Goal: Task Accomplishment & Management: Use online tool/utility

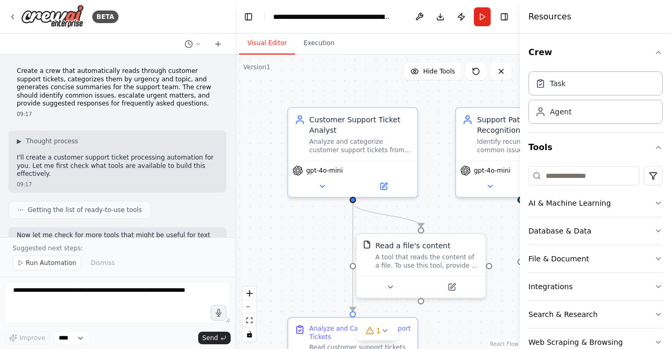
click at [45, 26] on img at bounding box center [52, 17] width 63 height 24
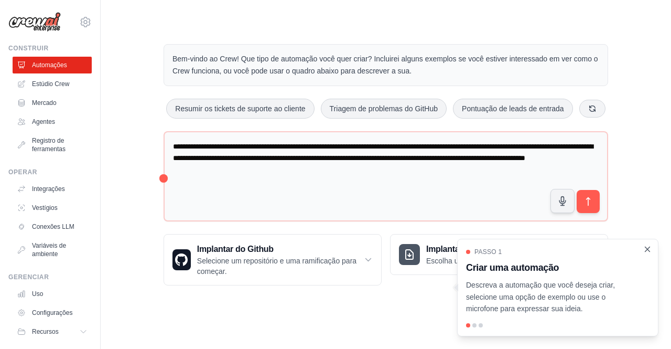
click at [646, 251] on icon "Passo a passo detalhado" at bounding box center [647, 248] width 9 height 9
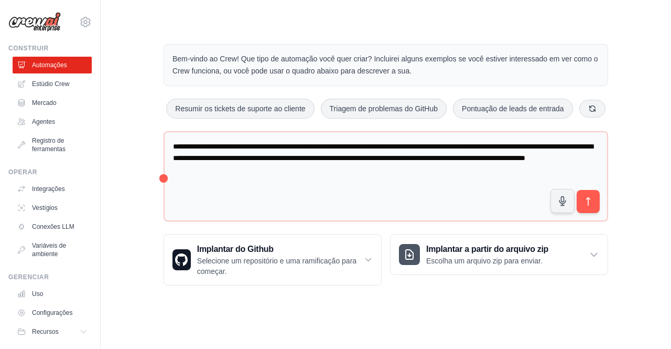
drag, startPoint x: 669, startPoint y: 1, endPoint x: 422, endPoint y: 24, distance: 248.6
click at [422, 24] on main "**********" at bounding box center [386, 156] width 570 height 312
drag, startPoint x: 656, startPoint y: 1, endPoint x: 78, endPoint y: 17, distance: 578.0
click at [81, 17] on icon at bounding box center [85, 21] width 9 height 9
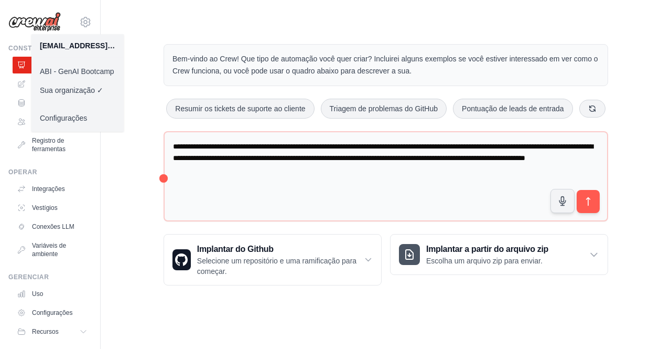
click at [203, 28] on div "**********" at bounding box center [386, 164] width 470 height 275
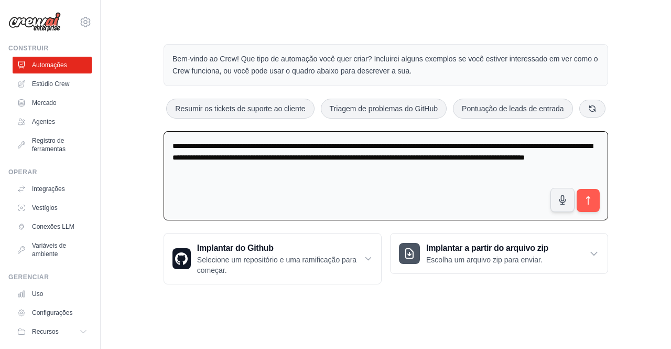
drag, startPoint x: 348, startPoint y: 175, endPoint x: 146, endPoint y: 107, distance: 213.2
click at [146, 107] on div "**********" at bounding box center [385, 164] width 537 height 274
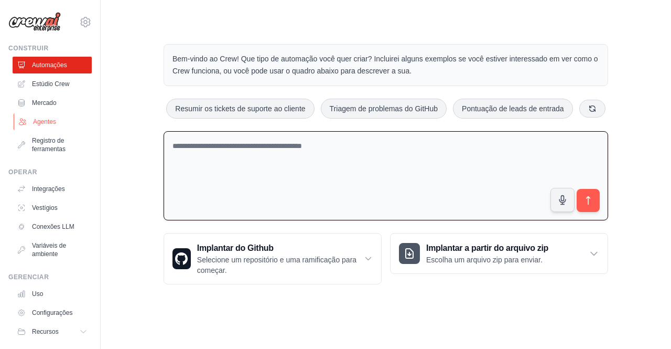
click at [53, 120] on font "Agentes" at bounding box center [44, 121] width 23 height 7
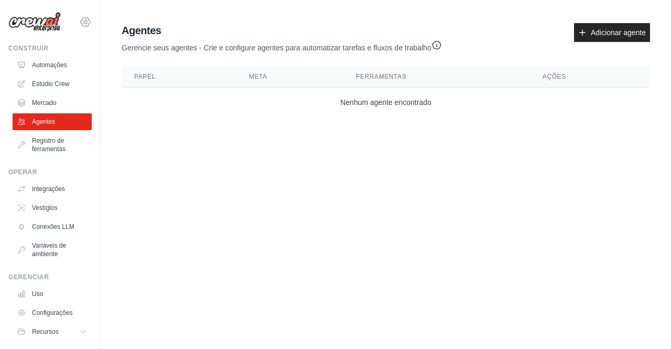
click at [79, 25] on icon at bounding box center [85, 22] width 13 height 13
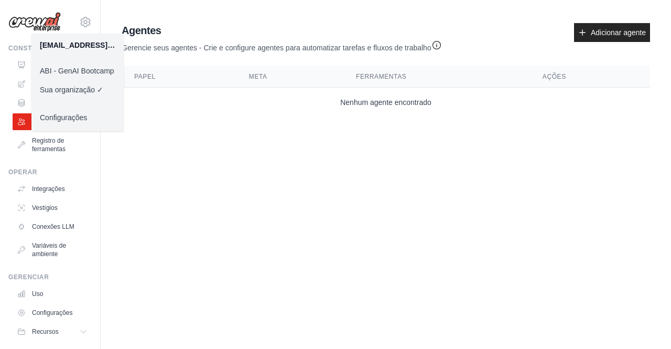
click at [71, 71] on font "ABI - GenAI Bootcamp" at bounding box center [77, 71] width 74 height 8
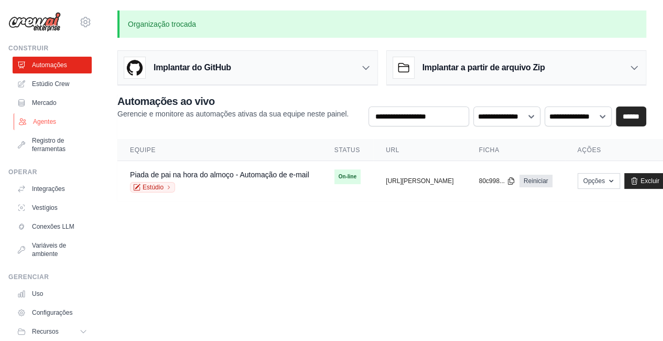
click at [53, 121] on font "Agentes" at bounding box center [44, 121] width 23 height 7
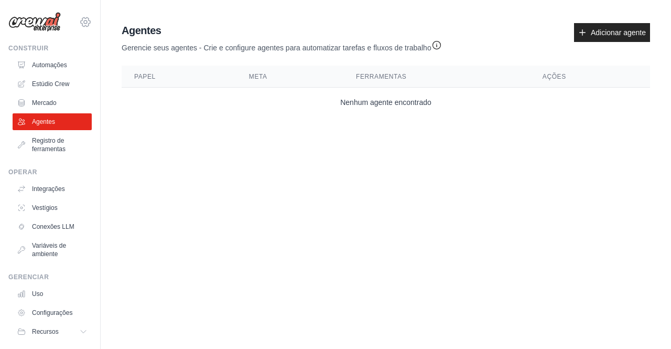
click at [81, 22] on icon at bounding box center [85, 22] width 13 height 13
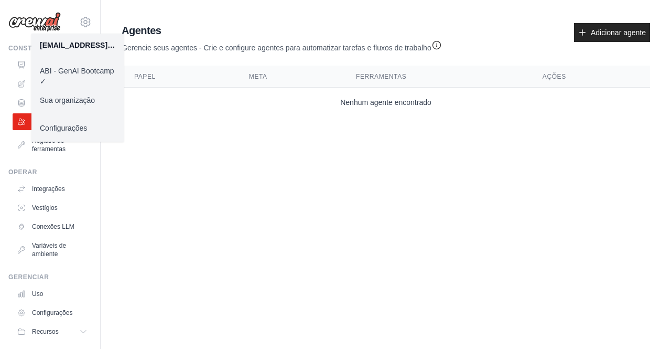
click at [172, 202] on body "[EMAIL_ADDRESS][DOMAIN_NAME] ABI - GenAI Bootcamp ✓ Sua organização Configuraçõ…" at bounding box center [335, 174] width 671 height 349
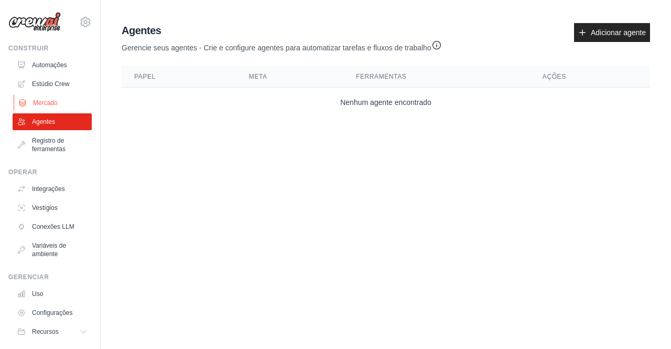
click at [49, 103] on font "Mercado" at bounding box center [45, 102] width 25 height 7
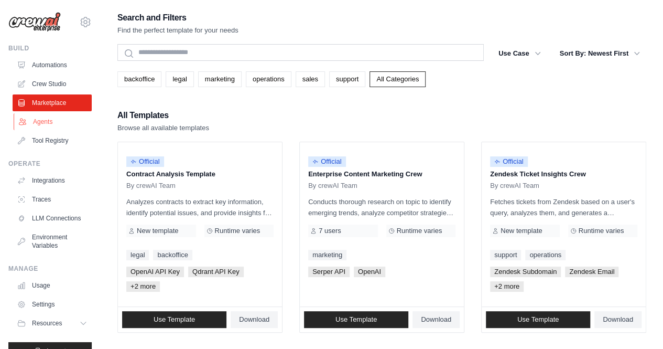
click at [44, 119] on link "Agents" at bounding box center [53, 121] width 79 height 17
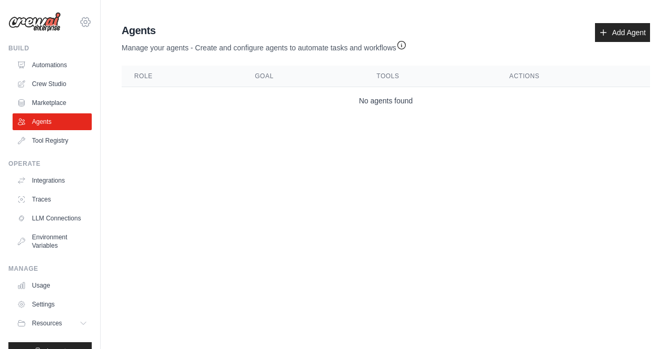
click at [79, 23] on icon at bounding box center [85, 22] width 13 height 13
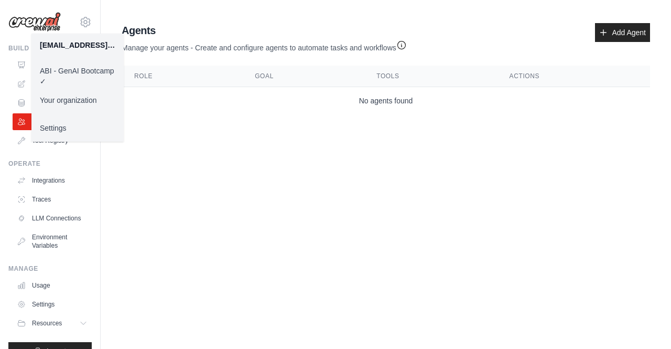
click at [176, 188] on body "99841453@ambev.com.br ABI - GenAI Bootcamp ✓ Your organization Settings Build A…" at bounding box center [335, 174] width 671 height 349
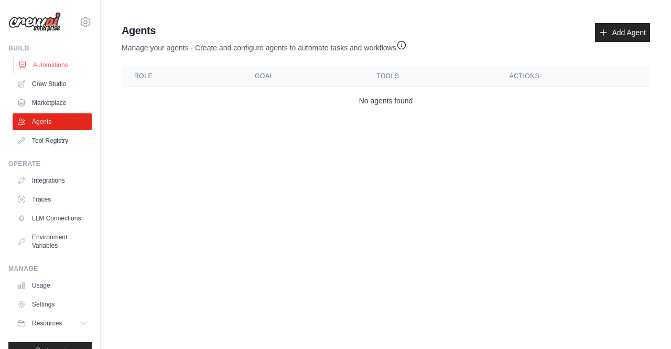
click at [58, 69] on link "Automations" at bounding box center [53, 65] width 79 height 17
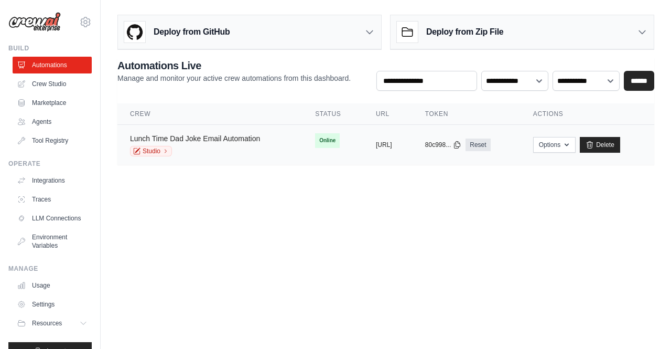
click at [210, 137] on link "Lunch Time Dad Joke Email Automation" at bounding box center [195, 138] width 130 height 8
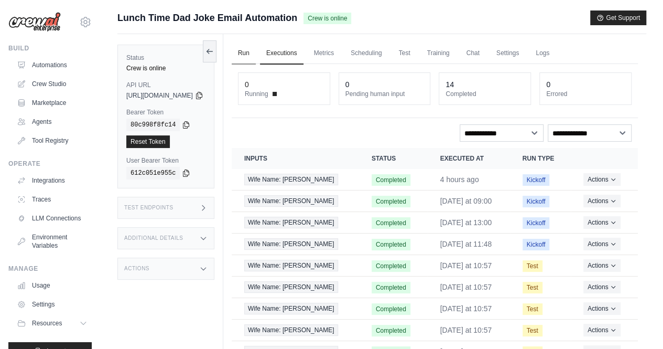
click at [256, 53] on link "Run" at bounding box center [244, 53] width 24 height 22
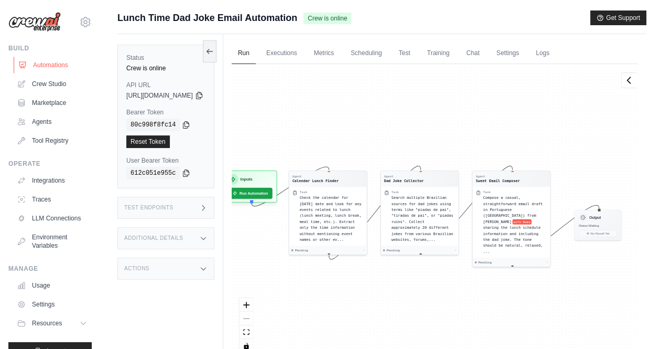
click at [43, 64] on link "Automations" at bounding box center [53, 65] width 79 height 17
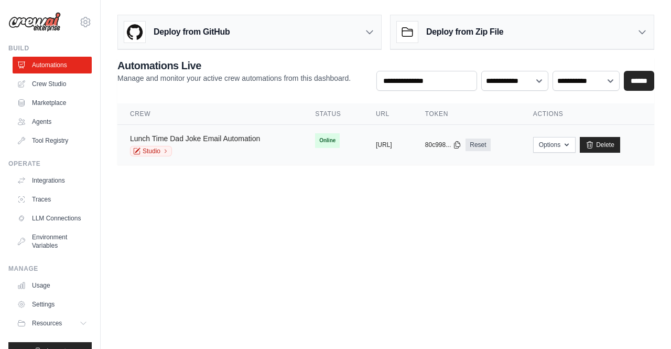
click at [227, 137] on link "Lunch Time Dad Joke Email Automation" at bounding box center [195, 138] width 130 height 8
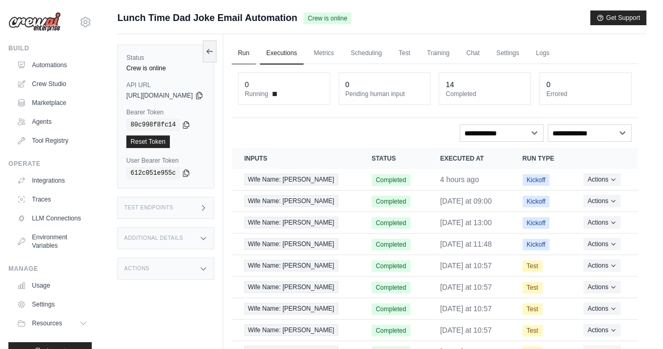
click at [256, 49] on link "Run" at bounding box center [244, 53] width 24 height 22
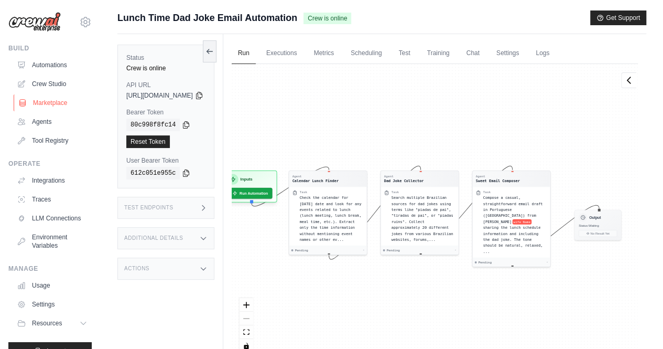
click at [60, 101] on link "Marketplace" at bounding box center [53, 102] width 79 height 17
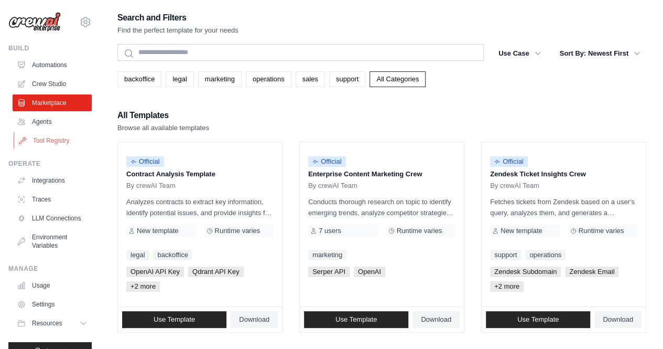
click at [42, 139] on link "Tool Registry" at bounding box center [53, 140] width 79 height 17
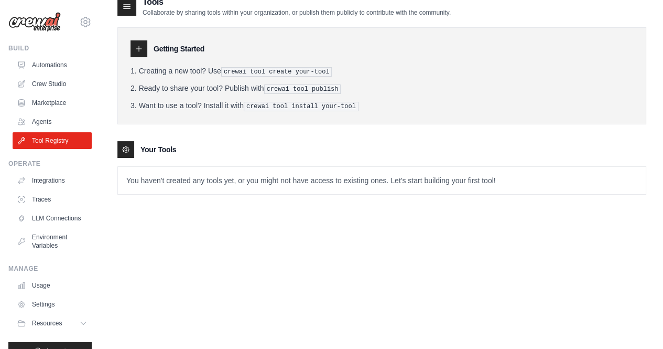
scroll to position [21, 0]
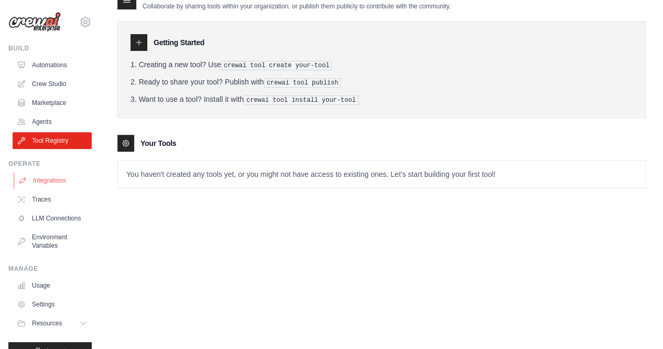
click at [57, 180] on link "Integrations" at bounding box center [53, 180] width 79 height 17
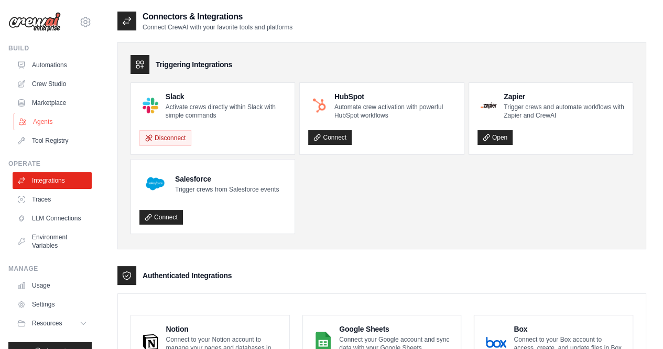
click at [43, 124] on link "Agents" at bounding box center [53, 121] width 79 height 17
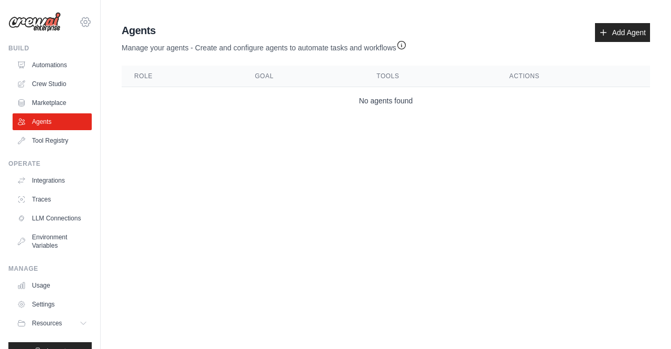
click at [79, 24] on icon at bounding box center [85, 22] width 13 height 13
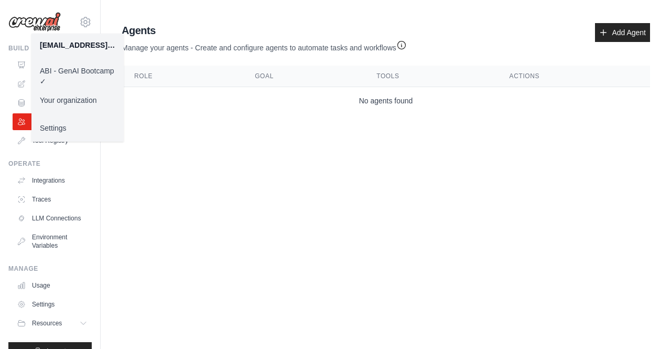
click at [143, 134] on main "Agent Usage Guide To use an agent in your CrewAI project, you can initialize it…" at bounding box center [386, 71] width 570 height 142
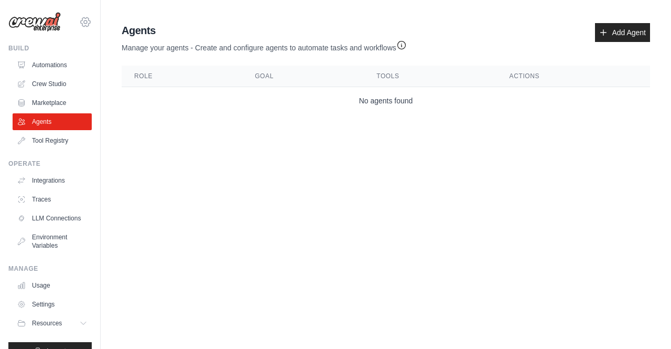
click at [84, 24] on icon at bounding box center [85, 21] width 3 height 3
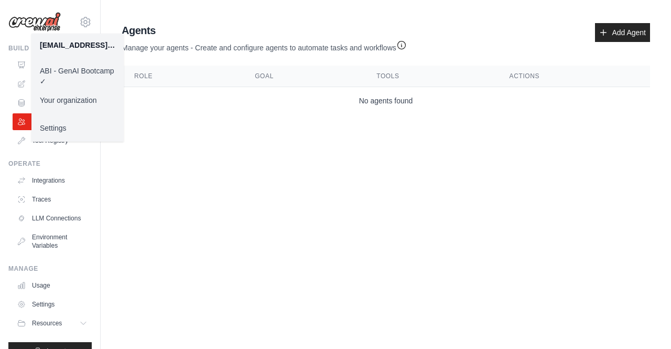
click at [71, 94] on link "Your organization" at bounding box center [77, 100] width 92 height 19
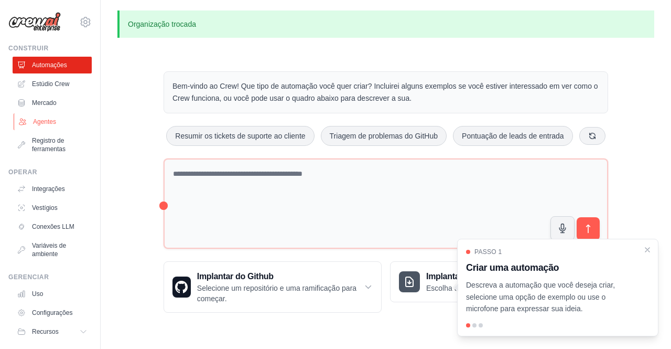
click at [40, 117] on font "Agentes" at bounding box center [44, 121] width 23 height 8
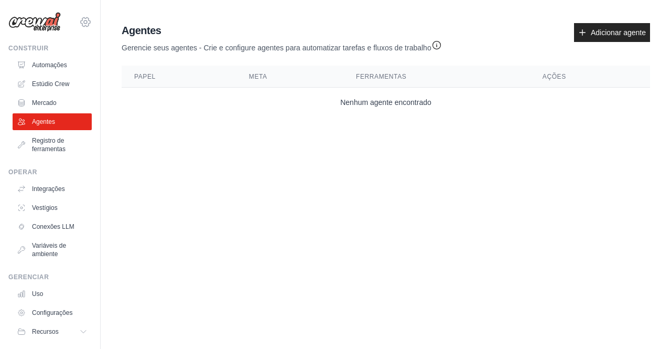
click at [84, 20] on icon at bounding box center [85, 21] width 3 height 3
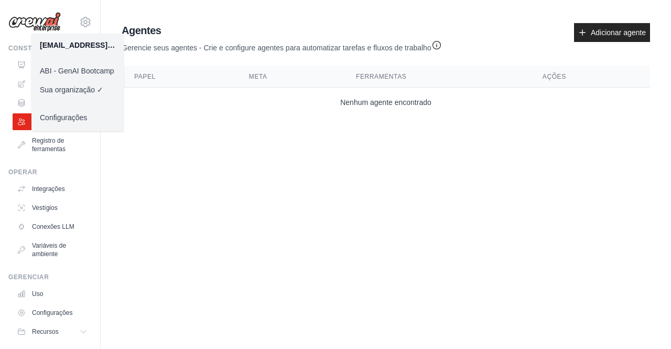
click at [73, 71] on font "ABI - GenAI Bootcamp" at bounding box center [77, 71] width 74 height 8
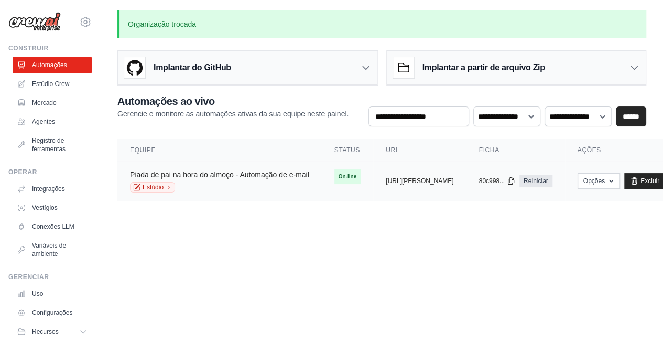
click at [263, 174] on font "Piada de pai na hora do almoço - Automação de e-mail" at bounding box center [219, 174] width 179 height 8
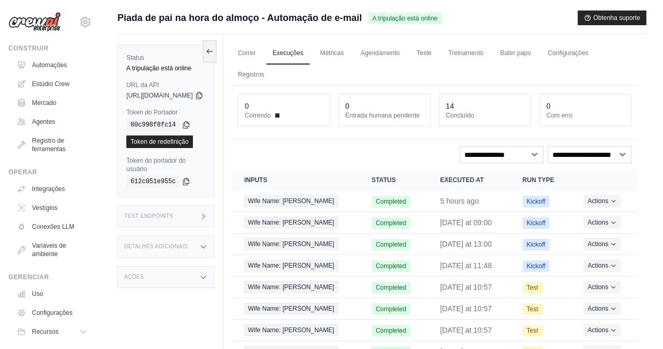
click at [406, 109] on div "0" at bounding box center [384, 106] width 79 height 10
click at [454, 105] on div "14" at bounding box center [450, 106] width 8 height 10
click at [483, 51] on font "Treinamento" at bounding box center [465, 52] width 35 height 7
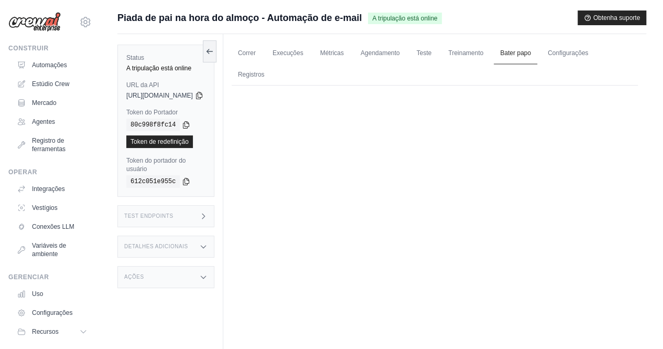
click at [531, 52] on font "Bater papo" at bounding box center [515, 52] width 31 height 7
click at [586, 52] on font "Configurações" at bounding box center [568, 52] width 40 height 7
click at [304, 53] on font "Execuções" at bounding box center [288, 52] width 31 height 7
click at [344, 51] on font "Métricas" at bounding box center [332, 52] width 24 height 7
click at [304, 51] on font "Execuções" at bounding box center [288, 52] width 31 height 7
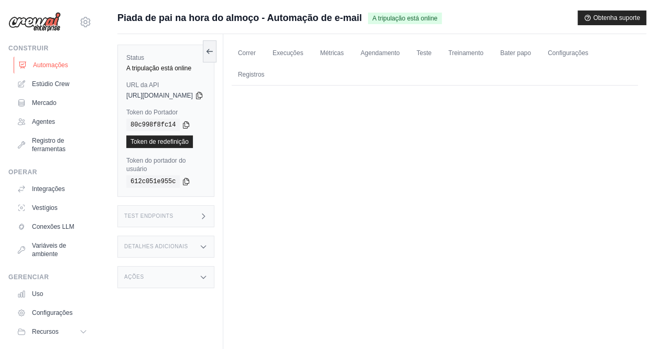
click at [56, 65] on font "Automações" at bounding box center [50, 64] width 35 height 7
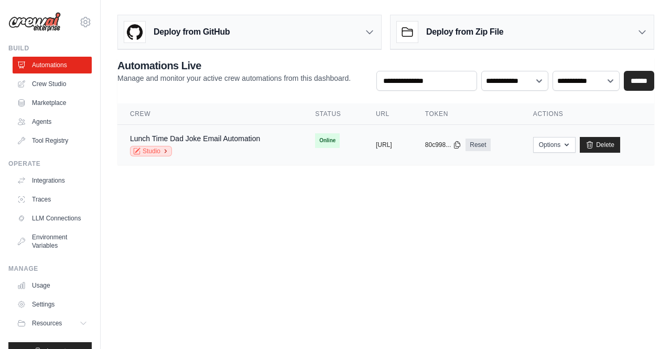
click at [152, 149] on link "Studio" at bounding box center [151, 151] width 42 height 10
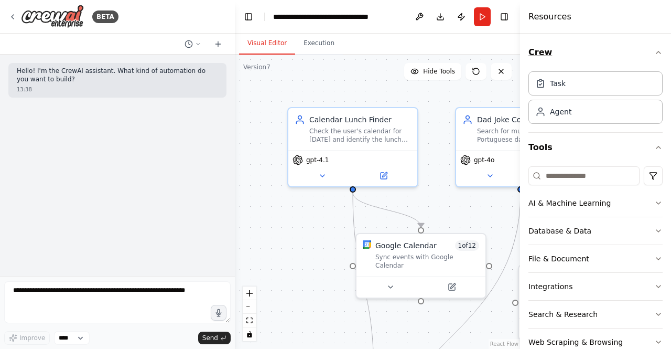
click at [654, 50] on icon "button" at bounding box center [658, 52] width 8 height 8
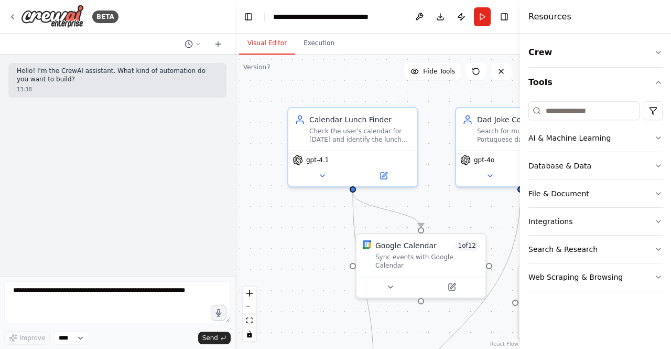
click at [310, 72] on div ".deletable-edge-delete-btn { width: 20px; height: 20px; border: 0px solid #ffff…" at bounding box center [377, 202] width 285 height 294
click at [504, 77] on button at bounding box center [501, 71] width 21 height 17
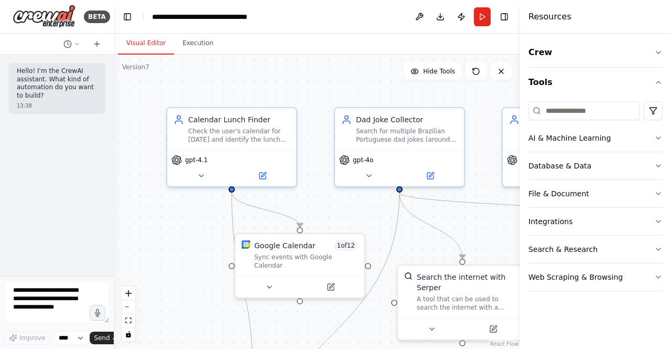
drag, startPoint x: 232, startPoint y: 111, endPoint x: 113, endPoint y: 112, distance: 118.5
click at [113, 112] on div "**********" at bounding box center [335, 174] width 671 height 349
click at [478, 102] on div ".deletable-edge-delete-btn { width: 20px; height: 20px; border: 0px solid #ffff…" at bounding box center [316, 202] width 407 height 294
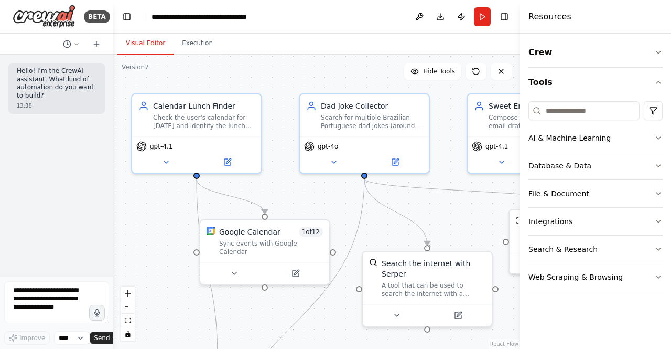
drag, startPoint x: 478, startPoint y: 102, endPoint x: 441, endPoint y: 89, distance: 39.0
click at [441, 89] on div ".deletable-edge-delete-btn { width: 20px; height: 20px; border: 0px solid #ffff…" at bounding box center [316, 202] width 407 height 294
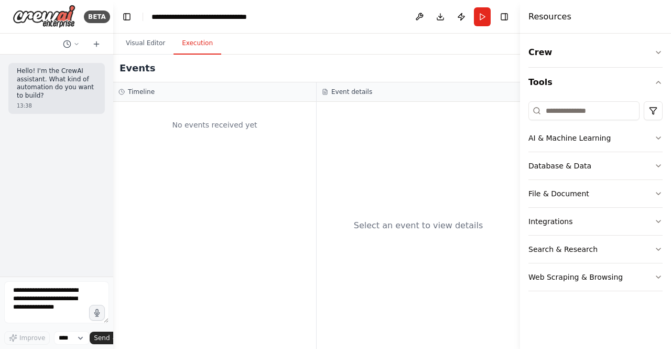
click at [186, 39] on button "Execution" at bounding box center [198, 44] width 48 height 22
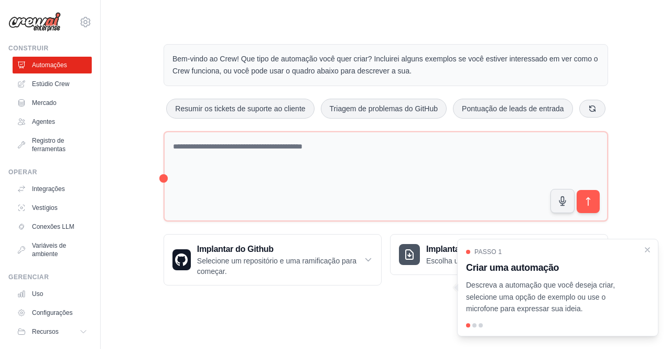
scroll to position [27, 0]
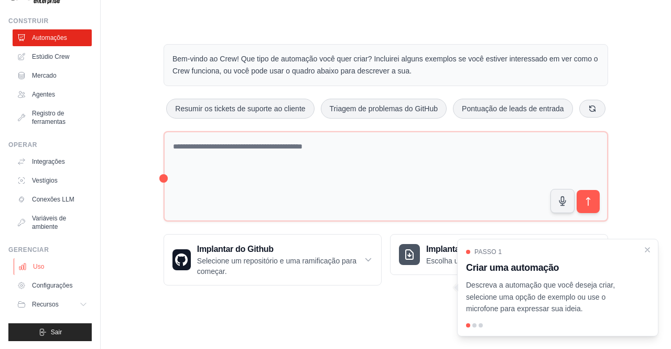
click at [34, 269] on font "Uso" at bounding box center [38, 266] width 11 height 7
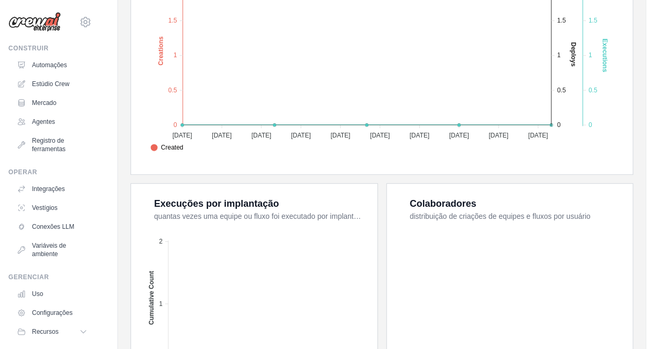
scroll to position [289, 0]
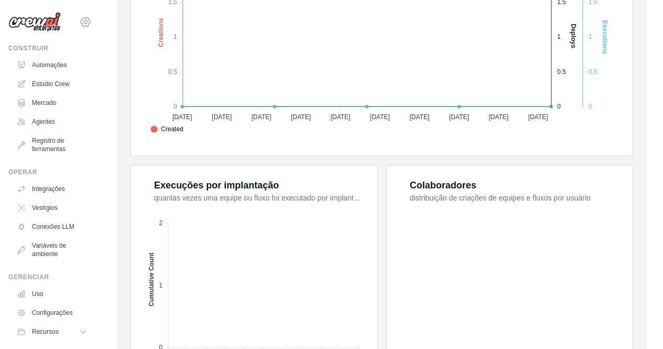
click at [80, 21] on icon at bounding box center [85, 22] width 13 height 13
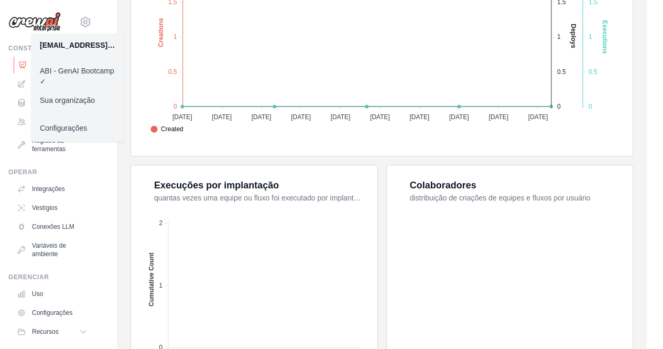
click at [29, 63] on link "Automações" at bounding box center [53, 65] width 79 height 17
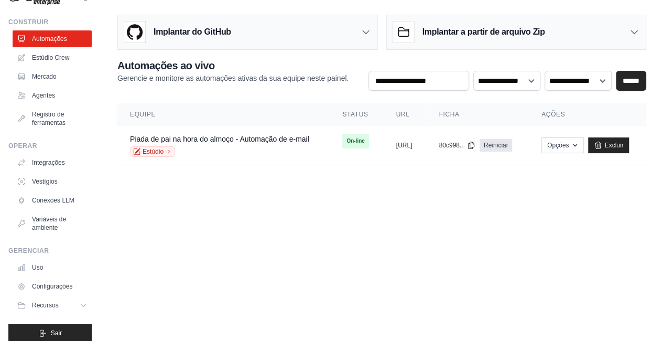
scroll to position [35, 0]
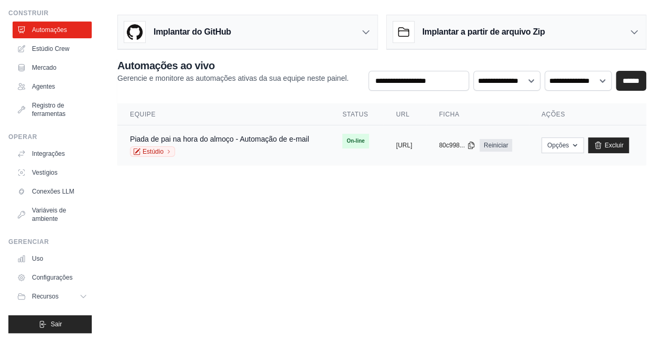
click at [206, 142] on div "Piada de pai na hora do almoço - Automação de e-mail" at bounding box center [219, 139] width 179 height 10
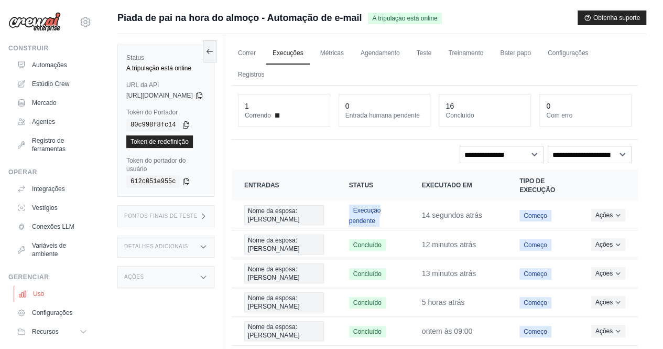
click at [41, 297] on font "Uso" at bounding box center [38, 293] width 11 height 8
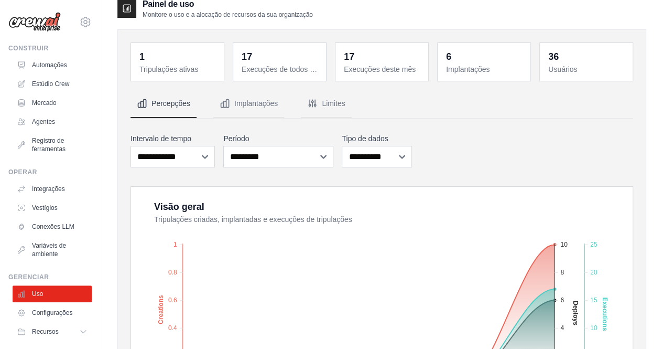
scroll to position [12, 0]
click at [257, 103] on font "Implantações" at bounding box center [256, 104] width 44 height 8
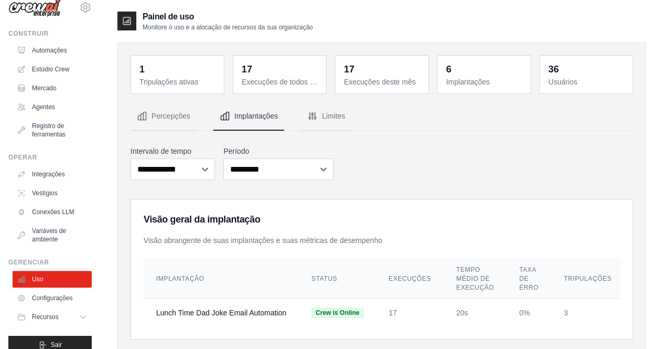
scroll to position [27, 0]
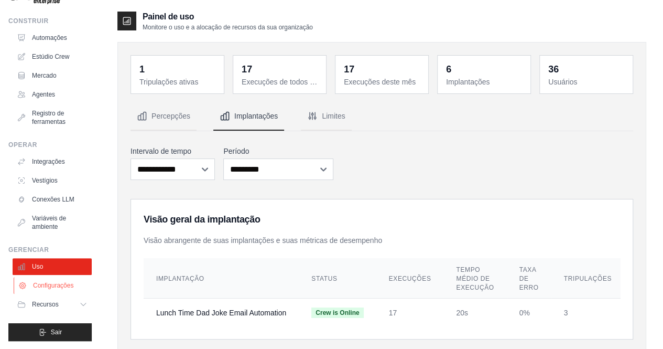
click at [55, 286] on font "Configurações" at bounding box center [53, 285] width 40 height 7
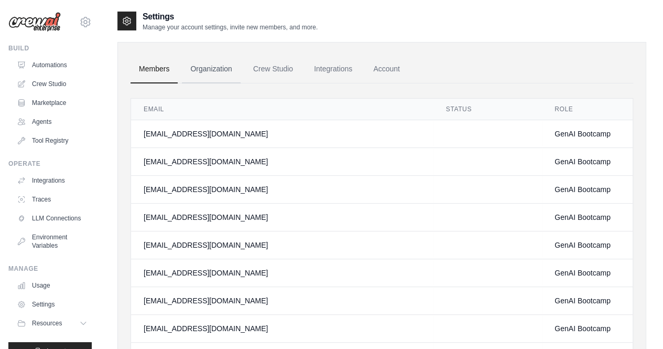
click at [222, 68] on link "Organization" at bounding box center [211, 69] width 58 height 28
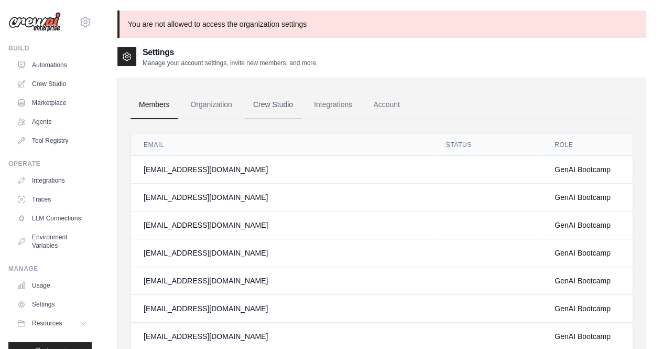
click at [286, 99] on link "Crew Studio" at bounding box center [273, 105] width 57 height 28
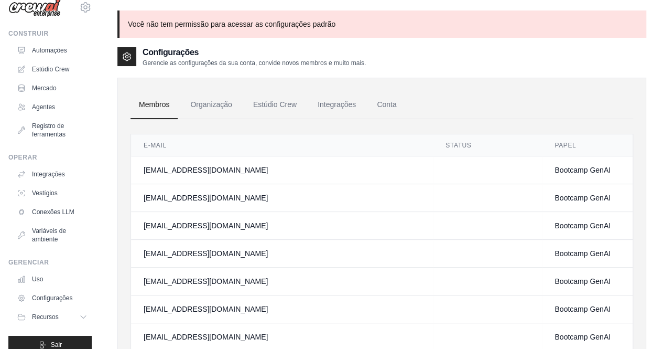
scroll to position [27, 0]
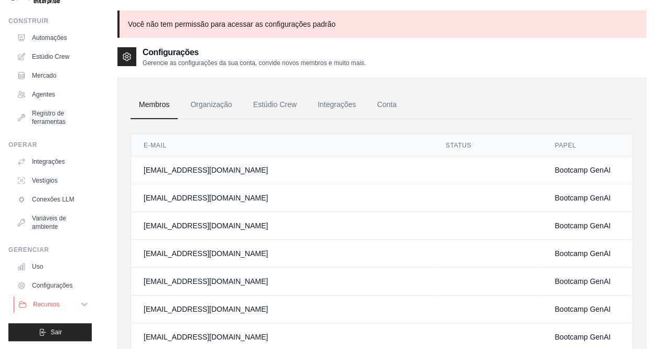
click at [80, 306] on icon at bounding box center [84, 304] width 8 height 8
click at [51, 336] on font "GitHub" at bounding box center [46, 338] width 19 height 7
click at [44, 335] on font "GitHub" at bounding box center [46, 338] width 19 height 7
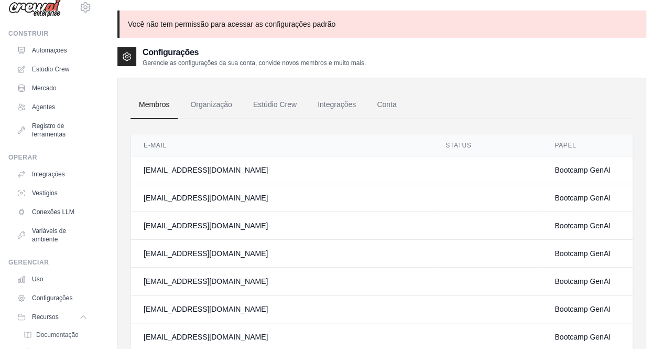
scroll to position [0, 0]
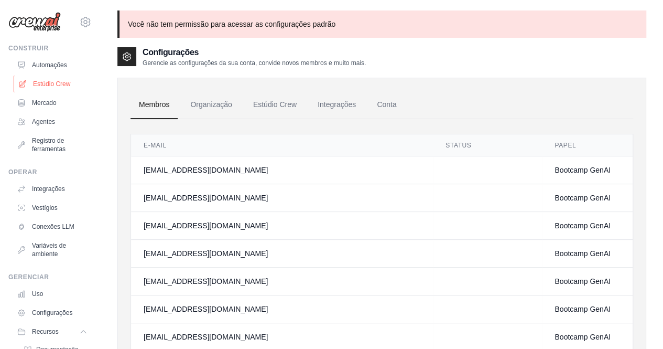
click at [52, 83] on font "Estúdio Crew" at bounding box center [51, 83] width 37 height 7
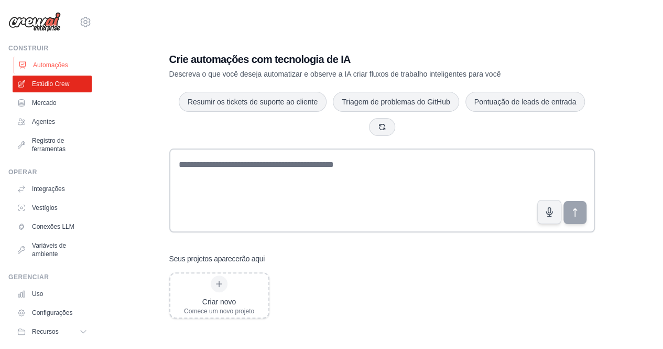
click at [58, 63] on font "Automações" at bounding box center [50, 64] width 35 height 7
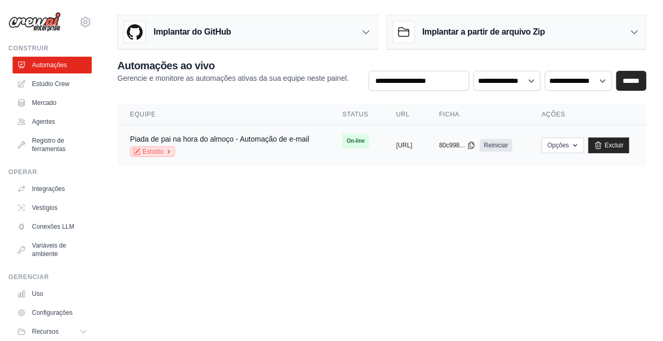
click at [154, 151] on font "Estúdio" at bounding box center [153, 151] width 21 height 7
click at [427, 300] on body "[EMAIL_ADDRESS][DOMAIN_NAME] ABI - GenAI Bootcamp ✓ Sua organização Configuraçõ…" at bounding box center [331, 170] width 663 height 341
click at [598, 228] on body "[EMAIL_ADDRESS][DOMAIN_NAME] ABI - GenAI Bootcamp ✓ Sua organização Configuraçõ…" at bounding box center [331, 170] width 663 height 341
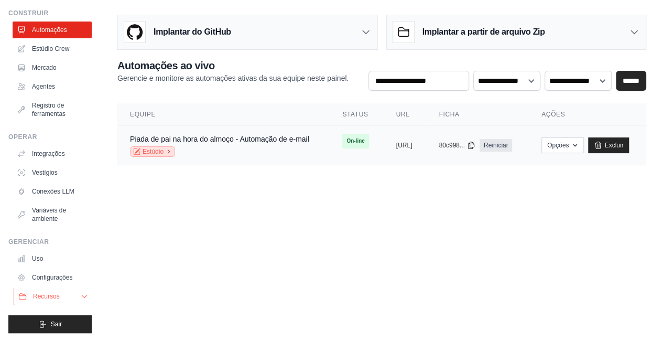
click at [59, 293] on font "Recursos" at bounding box center [46, 296] width 27 height 7
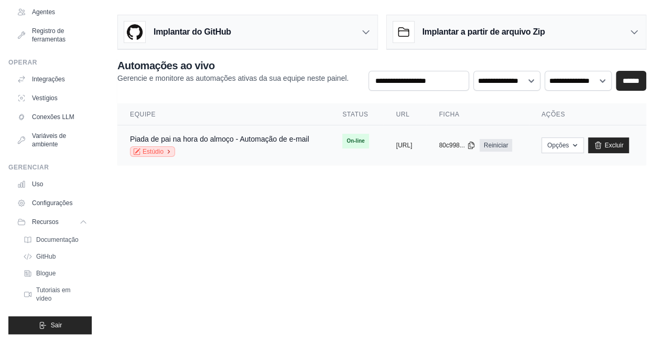
scroll to position [111, 0]
click at [63, 237] on font "Documentação" at bounding box center [58, 238] width 42 height 7
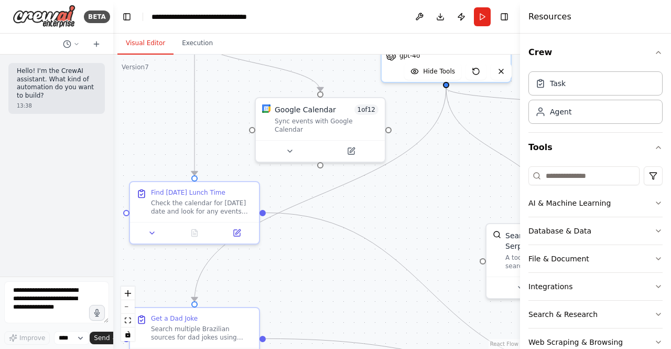
drag, startPoint x: 405, startPoint y: 260, endPoint x: 457, endPoint y: 136, distance: 134.4
click at [457, 136] on div ".deletable-edge-delete-btn { width: 20px; height: 20px; border: 0px solid #ffff…" at bounding box center [316, 202] width 407 height 294
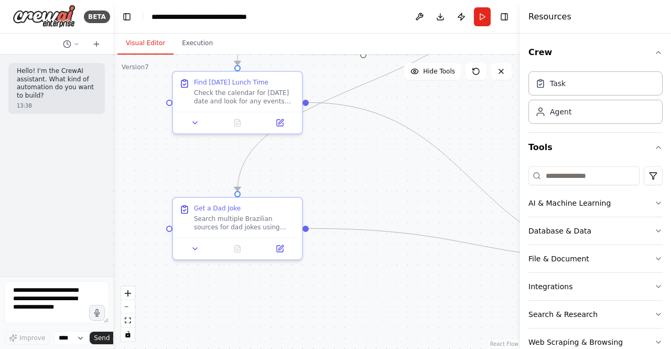
drag, startPoint x: 351, startPoint y: 246, endPoint x: 385, endPoint y: 155, distance: 96.9
click at [385, 155] on div ".deletable-edge-delete-btn { width: 20px; height: 20px; border: 0px solid #ffff…" at bounding box center [316, 202] width 407 height 294
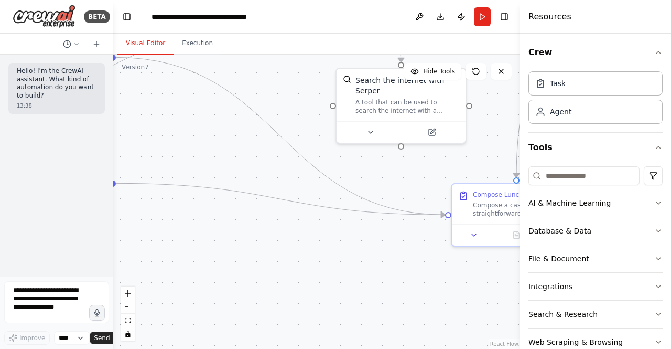
drag, startPoint x: 398, startPoint y: 294, endPoint x: 202, endPoint y: 250, distance: 201.6
click at [202, 250] on div ".deletable-edge-delete-btn { width: 20px; height: 20px; border: 0px solid #ffff…" at bounding box center [316, 202] width 407 height 294
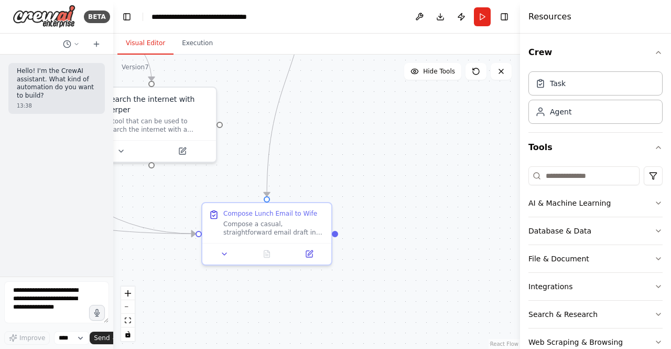
drag, startPoint x: 342, startPoint y: 263, endPoint x: 99, endPoint y: 282, distance: 243.5
click at [99, 282] on div "**********" at bounding box center [335, 174] width 671 height 349
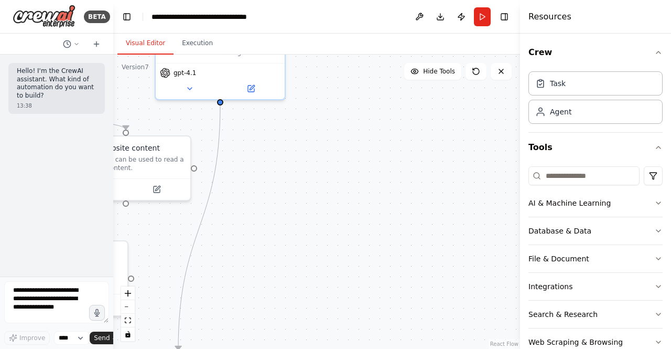
drag, startPoint x: 416, startPoint y: 178, endPoint x: 323, endPoint y: 355, distance: 200.5
click at [323, 348] on html "**********" at bounding box center [335, 174] width 671 height 349
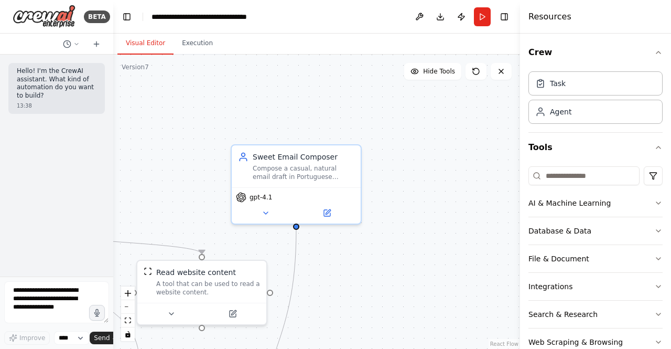
drag, startPoint x: 363, startPoint y: 182, endPoint x: 444, endPoint y: 282, distance: 128.2
click at [444, 282] on div ".deletable-edge-delete-btn { width: 20px; height: 20px; border: 0px solid #ffff…" at bounding box center [316, 202] width 407 height 294
click at [56, 10] on img at bounding box center [44, 17] width 63 height 24
